Goal: Information Seeking & Learning: Learn about a topic

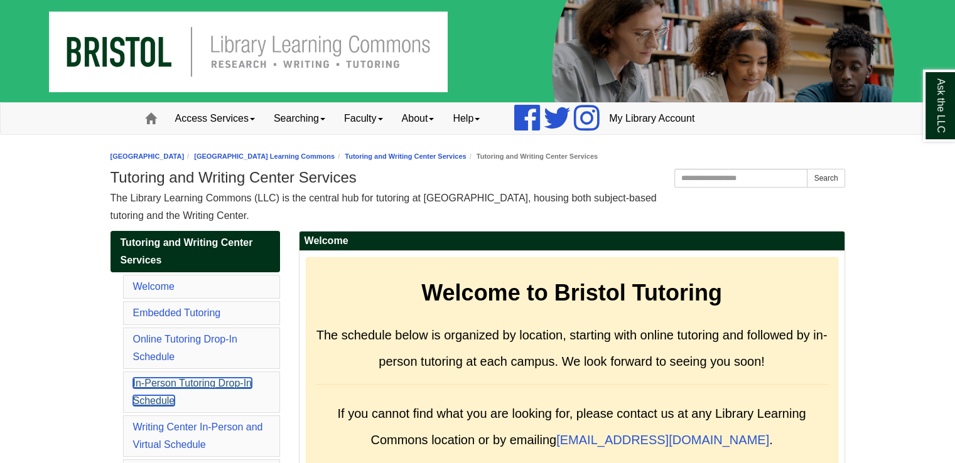
click at [178, 385] on link "In-Person Tutoring Drop-In Schedule" at bounding box center [192, 392] width 119 height 28
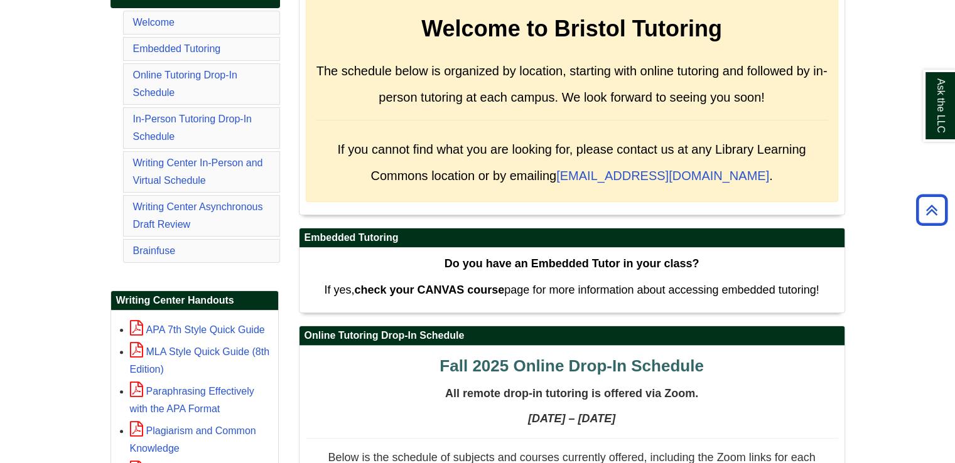
scroll to position [258, 0]
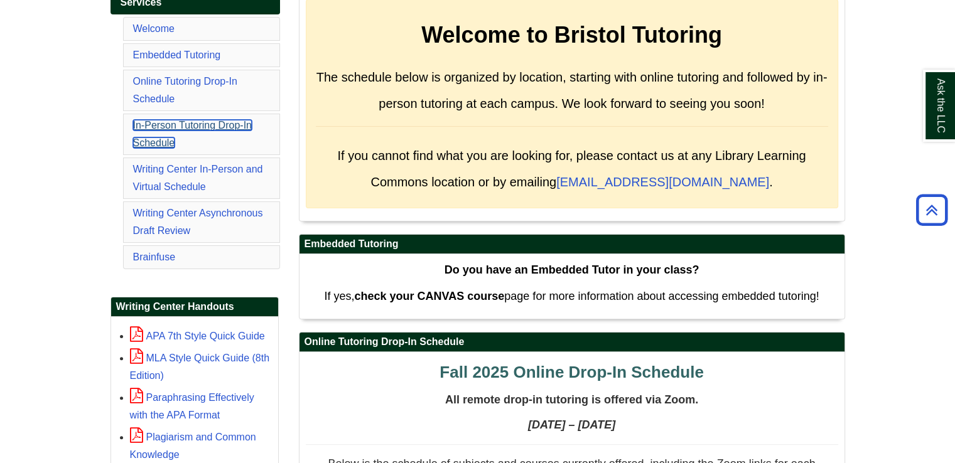
drag, startPoint x: 167, startPoint y: 124, endPoint x: 181, endPoint y: 126, distance: 14.0
click at [167, 124] on link "In-Person Tutoring Drop-In Schedule" at bounding box center [192, 134] width 119 height 28
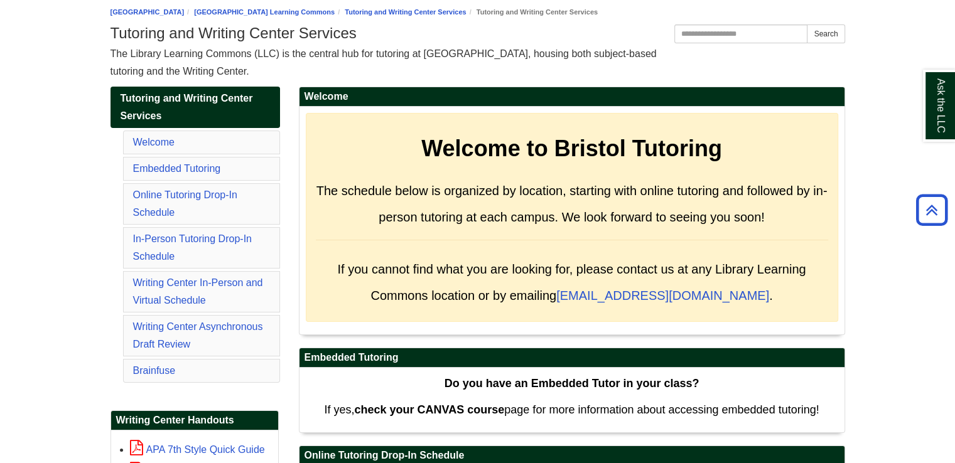
scroll to position [0, 0]
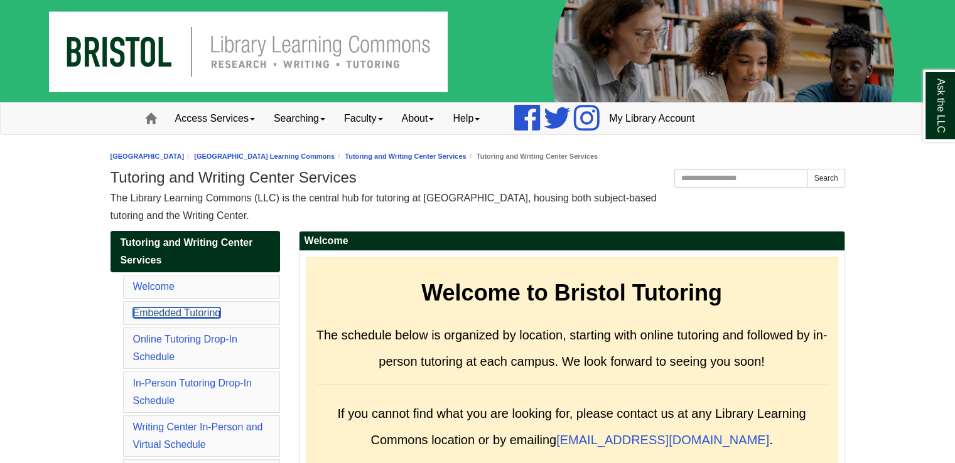
drag, startPoint x: 188, startPoint y: 316, endPoint x: 211, endPoint y: 325, distance: 24.5
click at [188, 316] on link "Embedded Tutoring" at bounding box center [177, 313] width 88 height 11
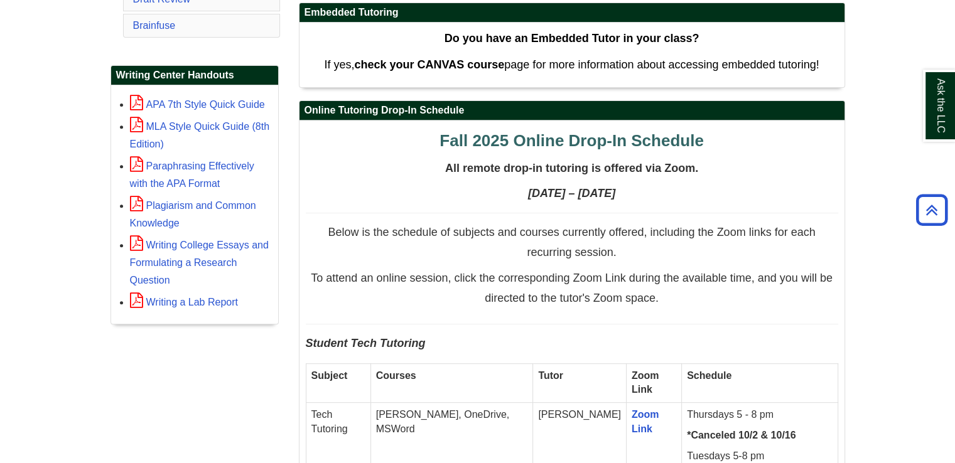
scroll to position [280, 0]
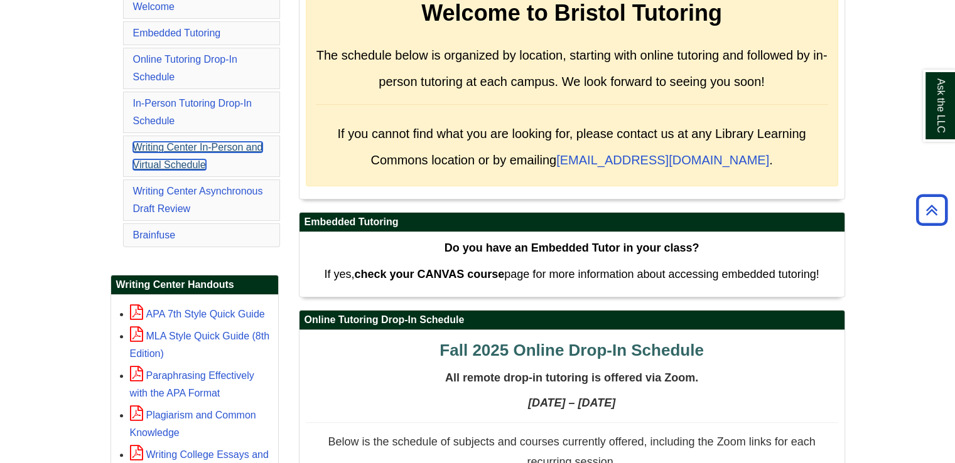
drag, startPoint x: 196, startPoint y: 145, endPoint x: 266, endPoint y: 150, distance: 70.5
click at [196, 145] on link "Writing Center In-Person and Virtual Schedule" at bounding box center [198, 156] width 130 height 28
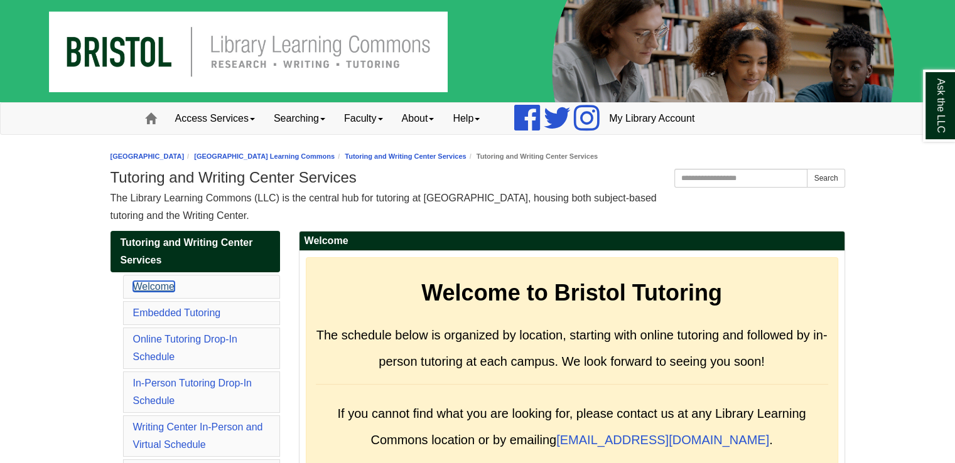
click at [164, 282] on link "Welcome" at bounding box center [153, 286] width 41 height 11
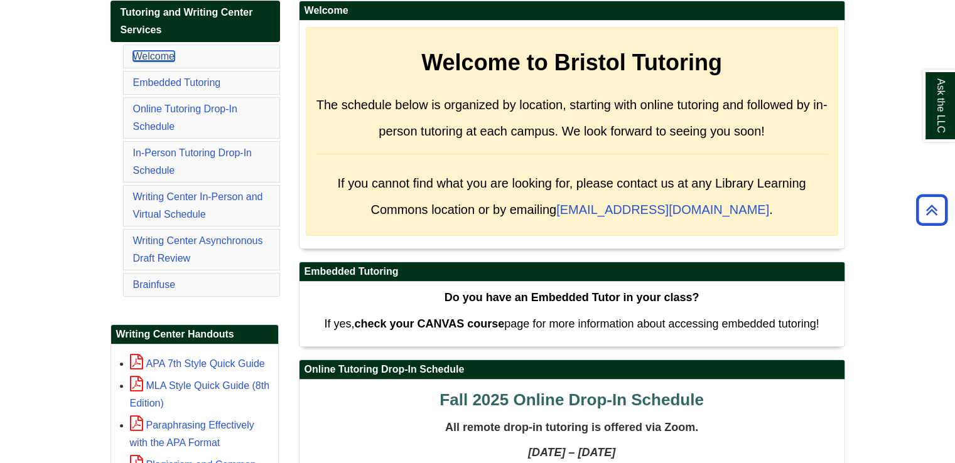
drag, startPoint x: 164, startPoint y: 56, endPoint x: 246, endPoint y: 65, distance: 82.1
click at [164, 56] on link "Welcome" at bounding box center [153, 56] width 41 height 11
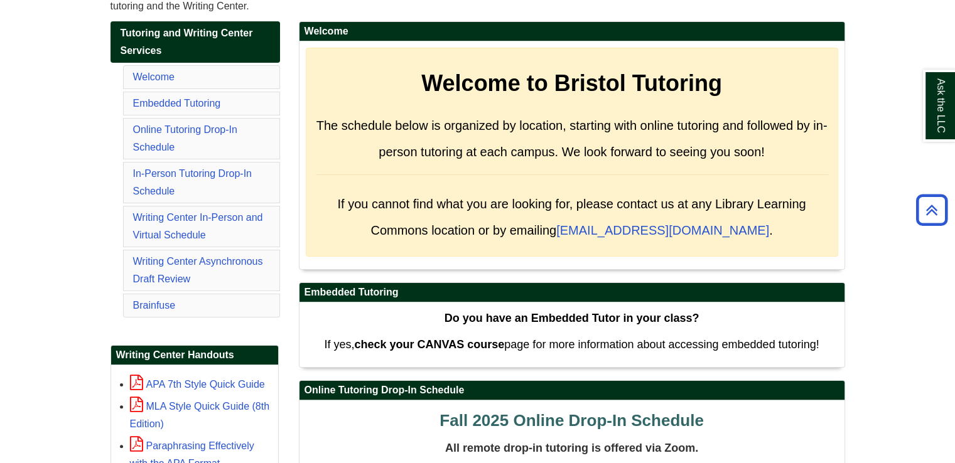
scroll to position [21, 0]
